Goal: Register for event/course

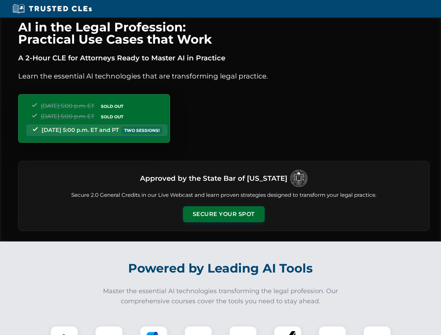
click at [223, 214] on button "Secure Your Spot" at bounding box center [224, 214] width 82 height 16
click at [64, 330] on img at bounding box center [64, 340] width 20 height 20
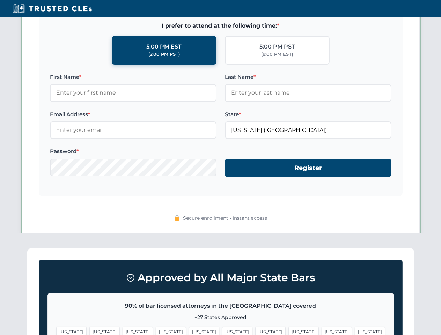
click at [255, 330] on span "[US_STATE]" at bounding box center [270, 331] width 30 height 10
click at [321, 330] on span "[US_STATE]" at bounding box center [336, 331] width 30 height 10
